Goal: Navigation & Orientation: Find specific page/section

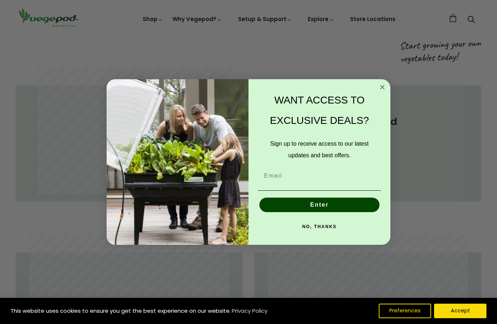
scroll to position [358, 0]
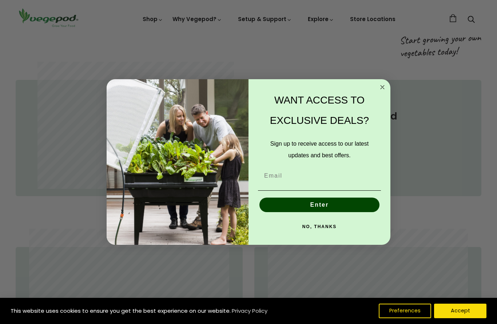
click at [385, 88] on circle "Close dialog" at bounding box center [382, 87] width 8 height 8
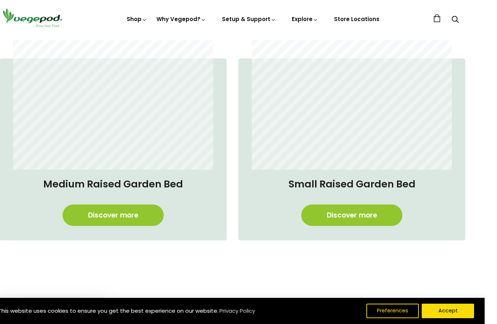
scroll to position [529, 4]
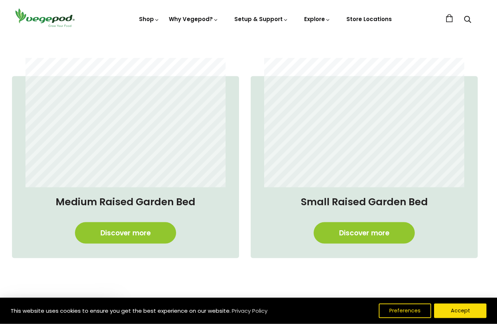
click at [130, 228] on link "Discover more" at bounding box center [125, 233] width 101 height 21
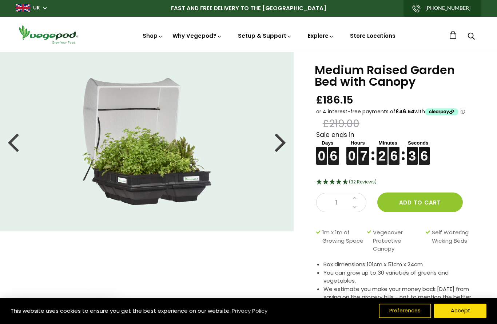
click at [248, 52] on img at bounding box center [248, 52] width 0 height 0
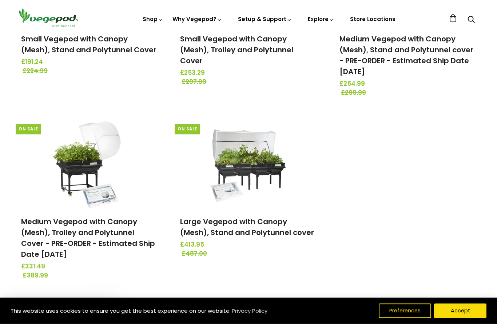
scroll to position [202, 0]
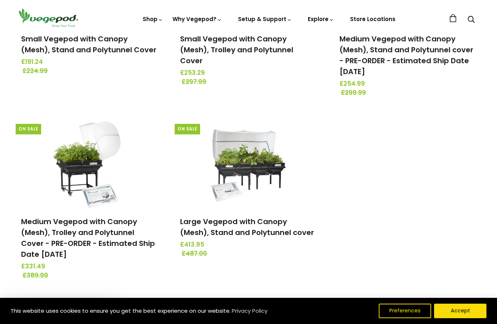
click at [470, 319] on button "Accept" at bounding box center [460, 311] width 52 height 15
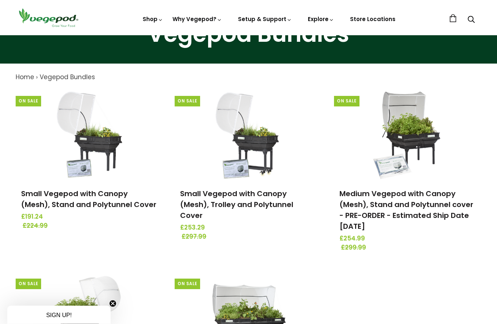
scroll to position [0, 0]
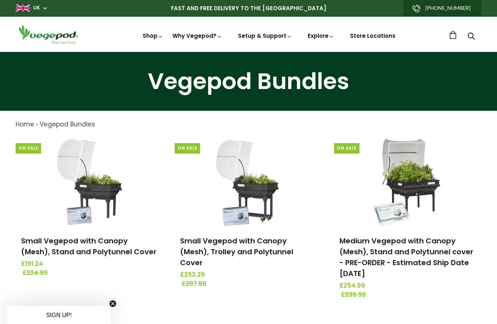
click at [367, 37] on link "Store Locations" at bounding box center [372, 36] width 45 height 8
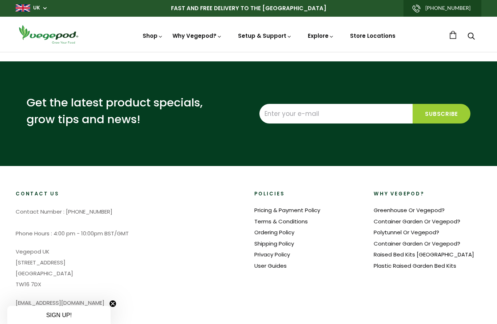
select select "m"
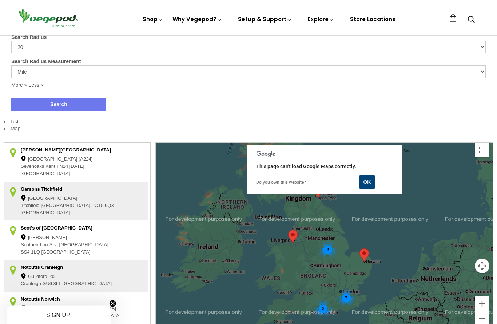
scroll to position [98, 0]
click at [368, 181] on button "OK" at bounding box center [366, 182] width 16 height 13
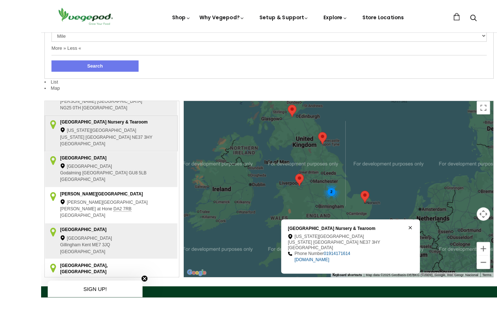
scroll to position [179, 0]
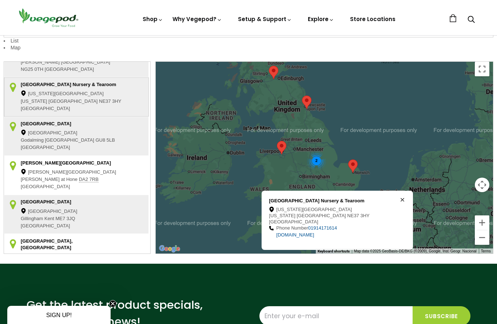
click at [314, 236] on link "www.elmtreefarmgardennursery.com" at bounding box center [295, 234] width 38 height 5
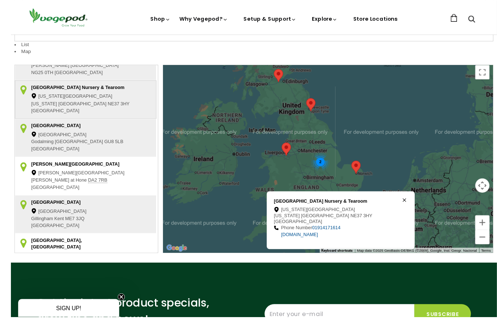
scroll to position [155, 0]
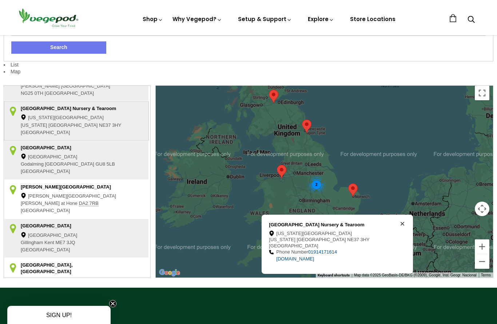
click at [480, 21] on li at bounding box center [471, 20] width 20 height 9
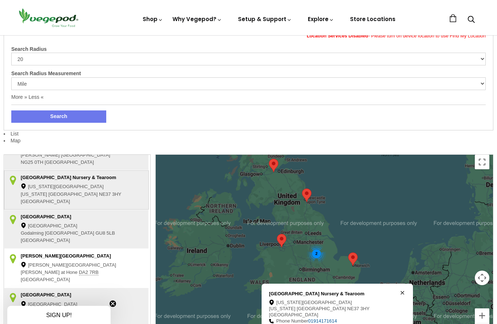
scroll to position [0, 0]
